Goal: Information Seeking & Learning: Learn about a topic

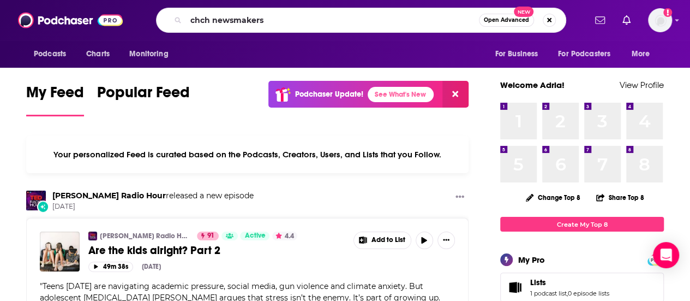
type input "chch newsmakers"
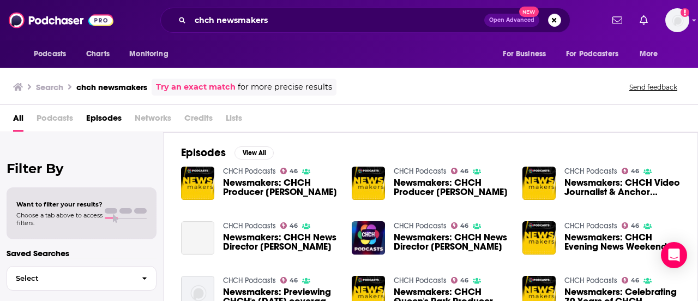
click at [252, 179] on span "Newsmakers: CHCH Producer [PERSON_NAME]" at bounding box center [281, 187] width 116 height 19
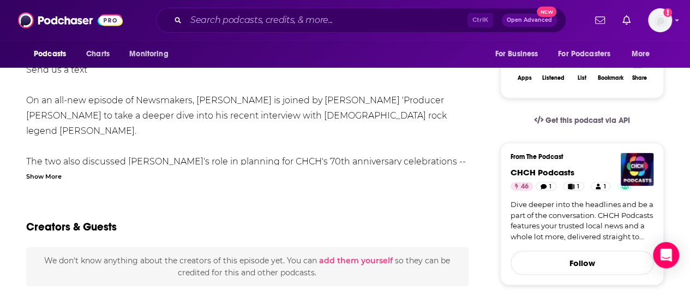
scroll to position [109, 0]
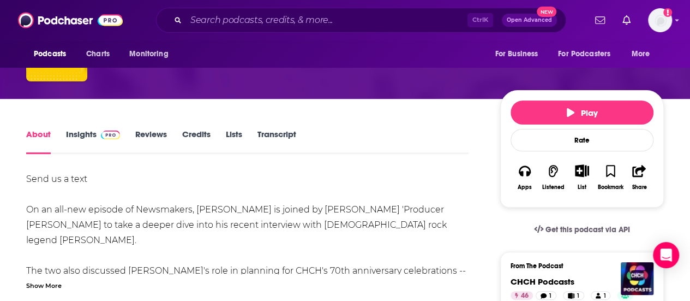
click at [82, 137] on link "Insights" at bounding box center [93, 141] width 54 height 25
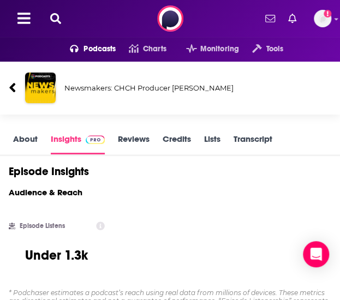
click at [61, 213] on div "Episode Listens Under 1.3k" at bounding box center [56, 247] width 113 height 68
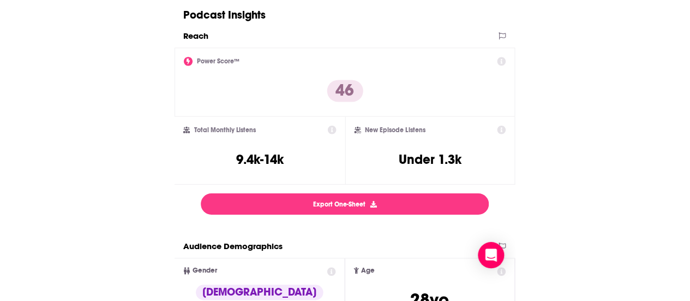
scroll to position [491, 0]
